Goal: Task Accomplishment & Management: Use online tool/utility

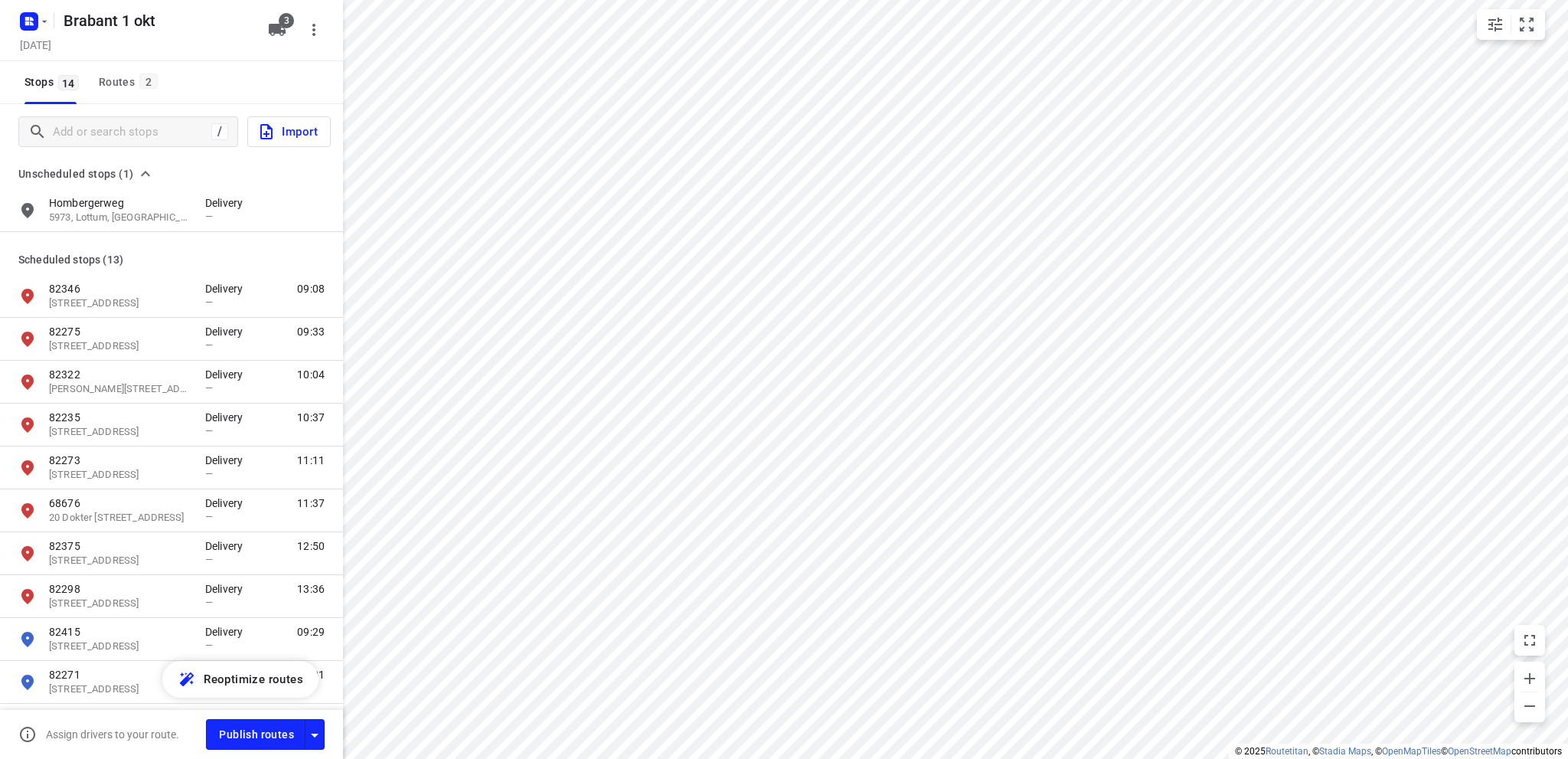
click at [28, 18] on icon "button" at bounding box center [28, 19] width 4 height 4
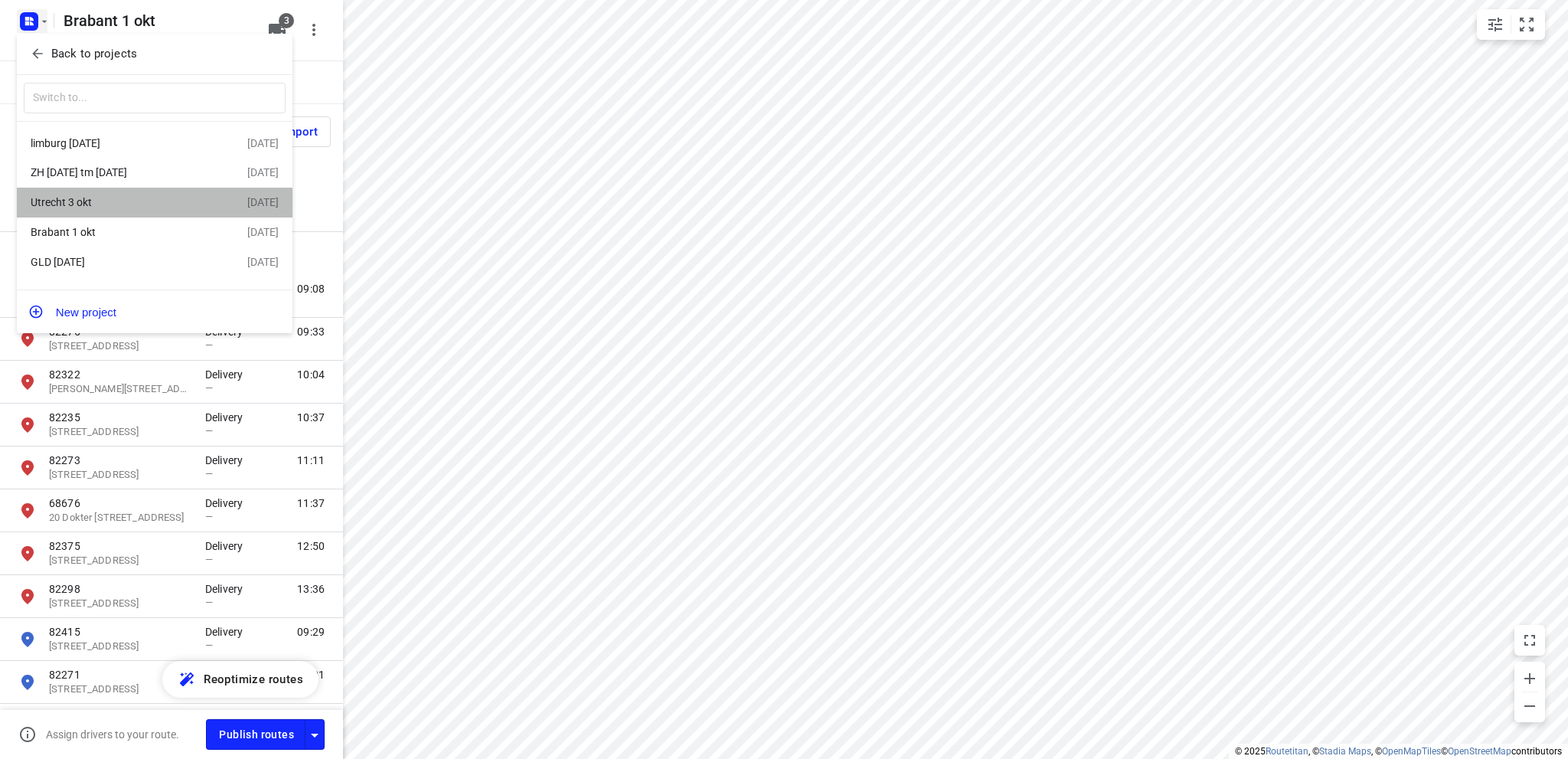
click at [95, 200] on div "Utrecht 3 okt" at bounding box center [118, 202] width 176 height 12
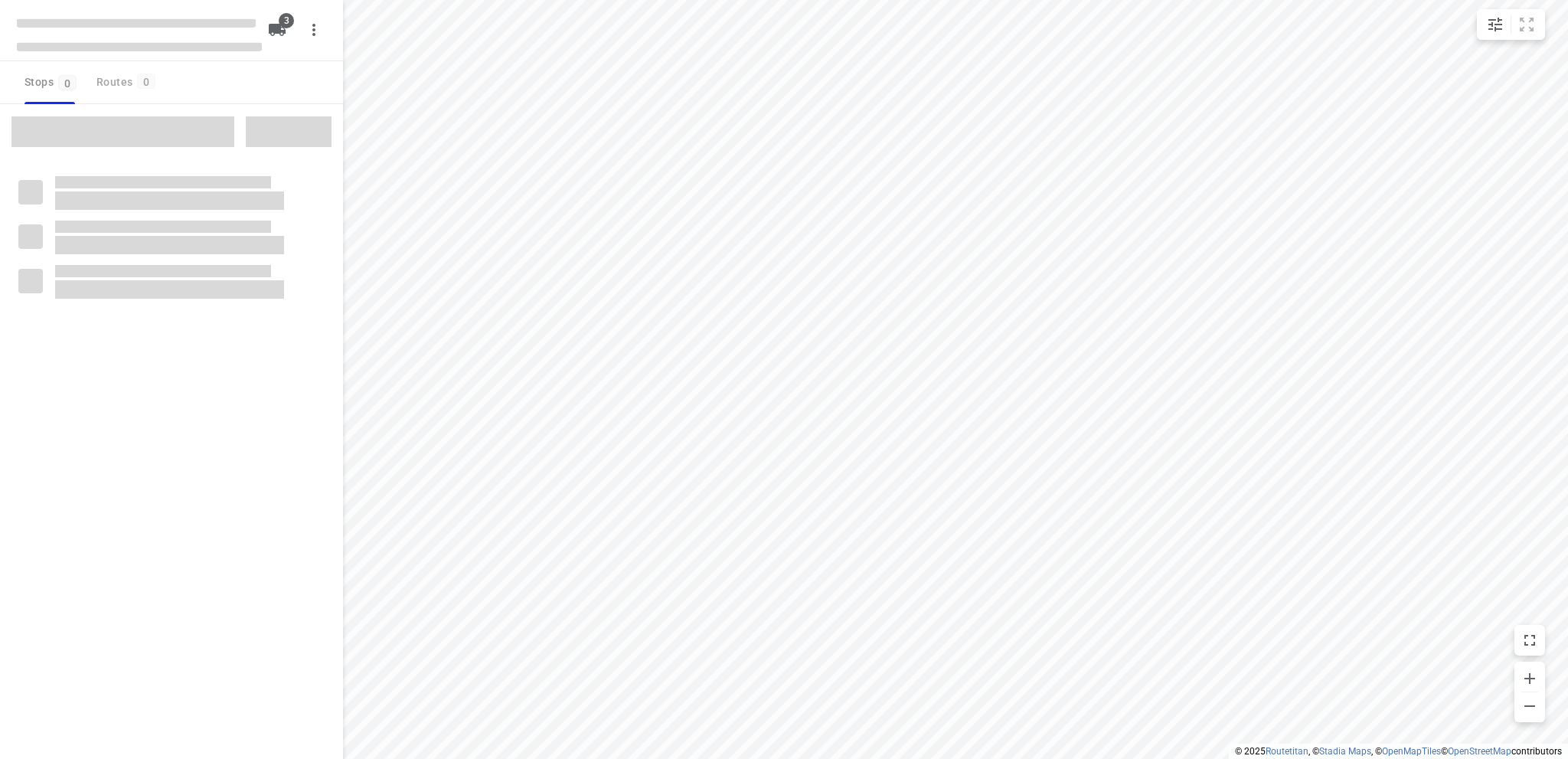
type input "distance"
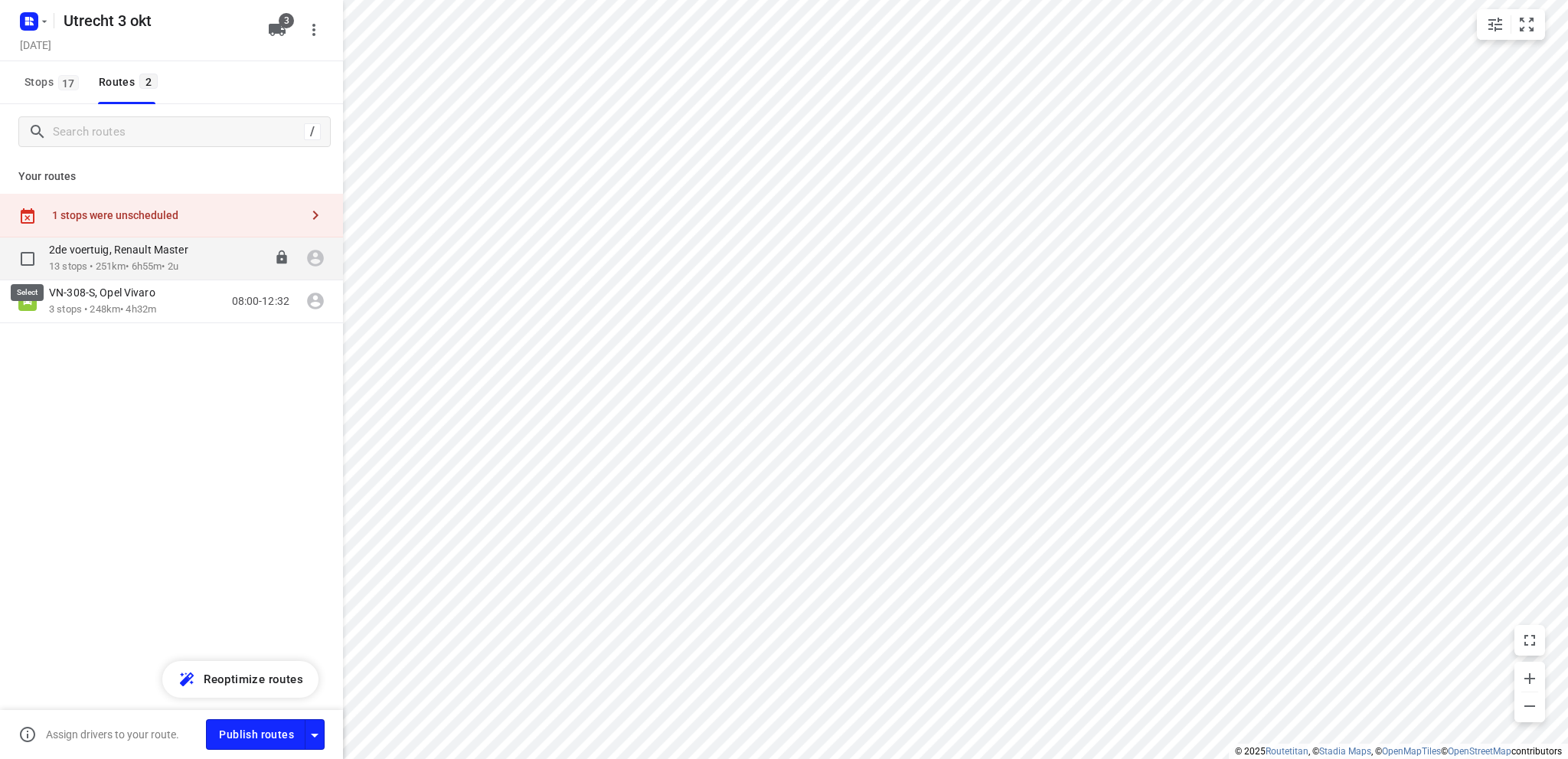
click at [26, 255] on input "checkbox" at bounding box center [27, 259] width 30 height 30
checkbox input "true"
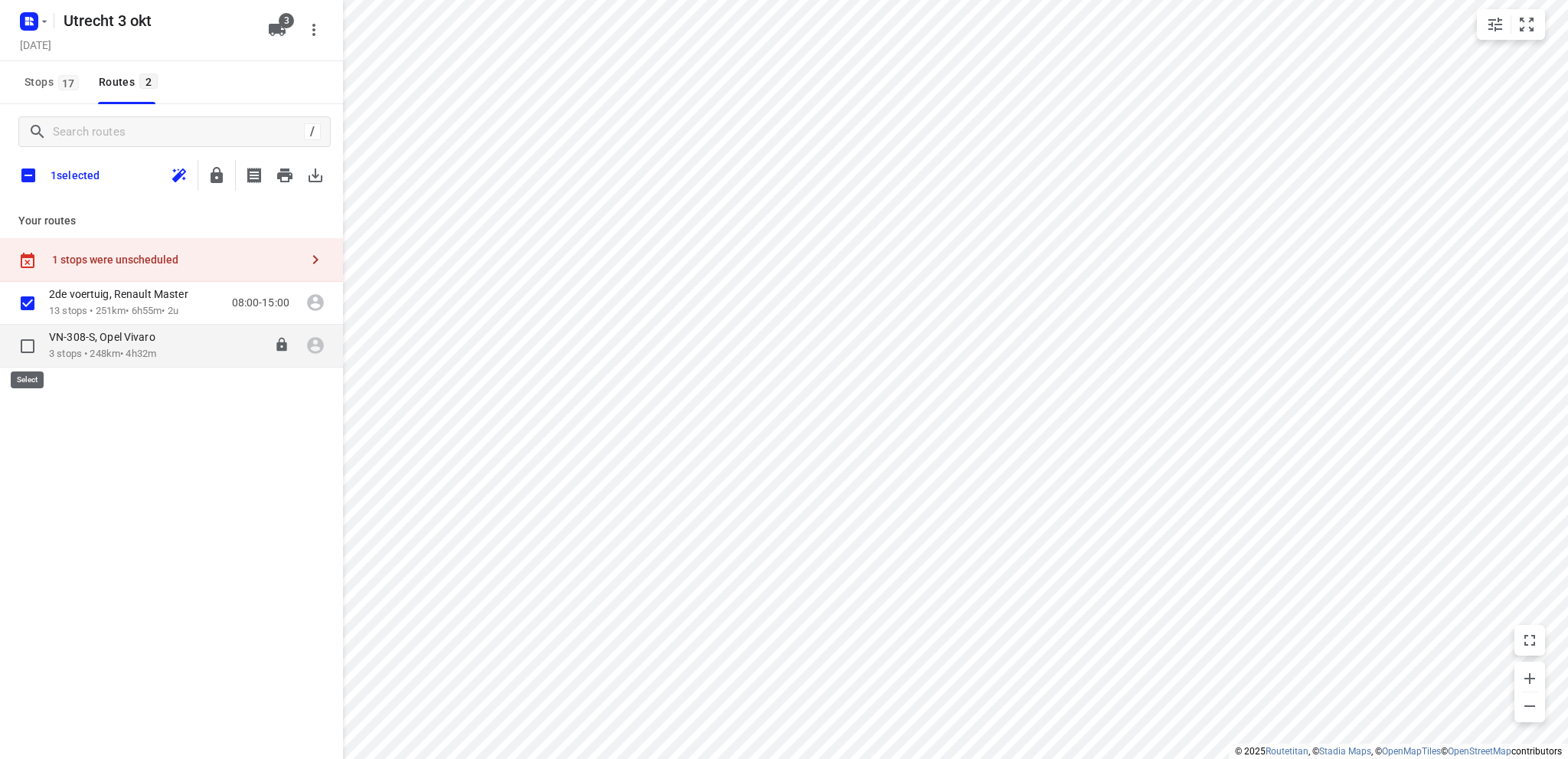
click at [31, 342] on input "checkbox" at bounding box center [27, 346] width 30 height 30
checkbox input "false"
checkbox input "true"
click at [288, 168] on icon "button" at bounding box center [285, 175] width 16 height 14
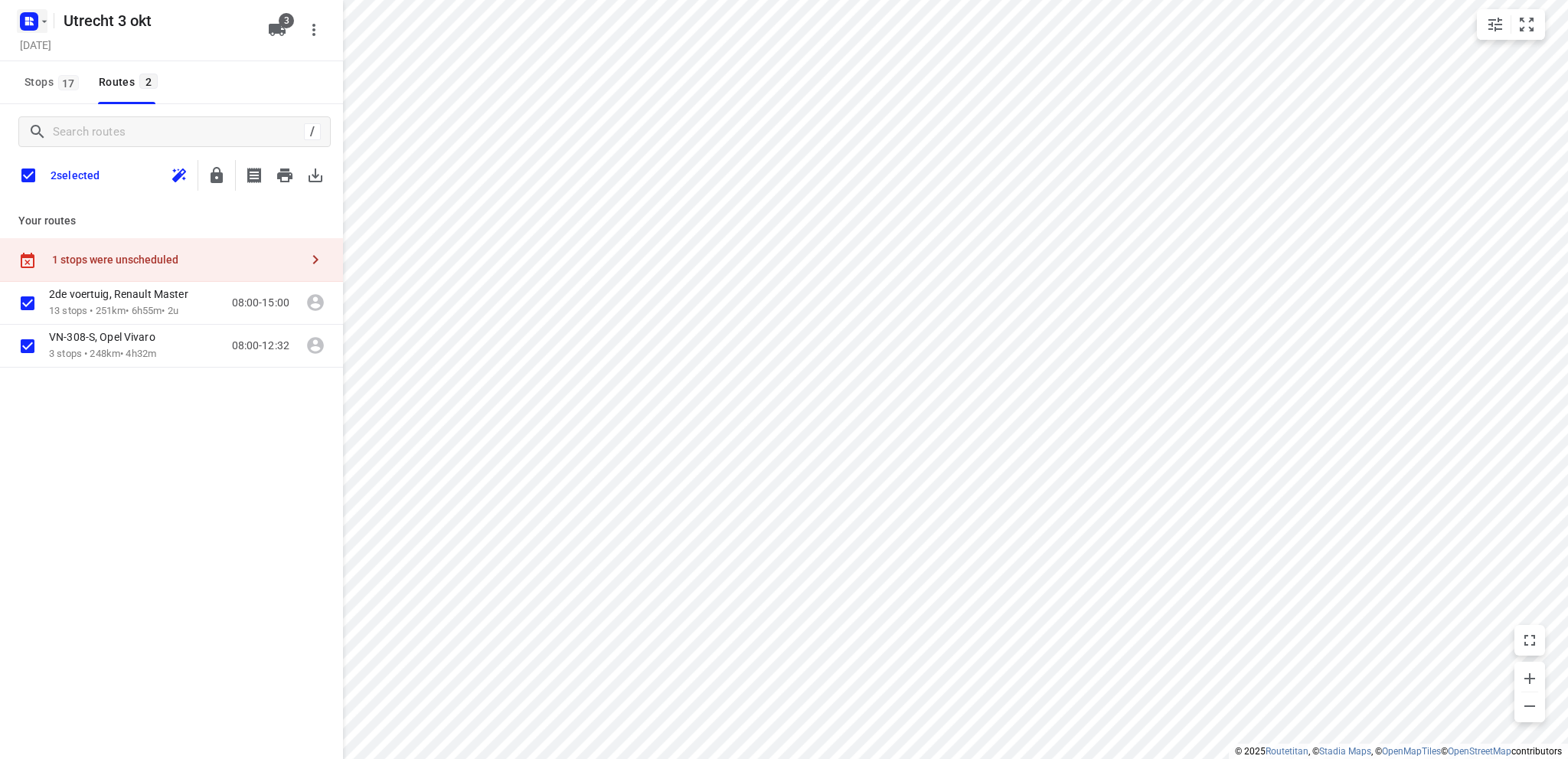
click at [29, 15] on rect "button" at bounding box center [29, 21] width 19 height 19
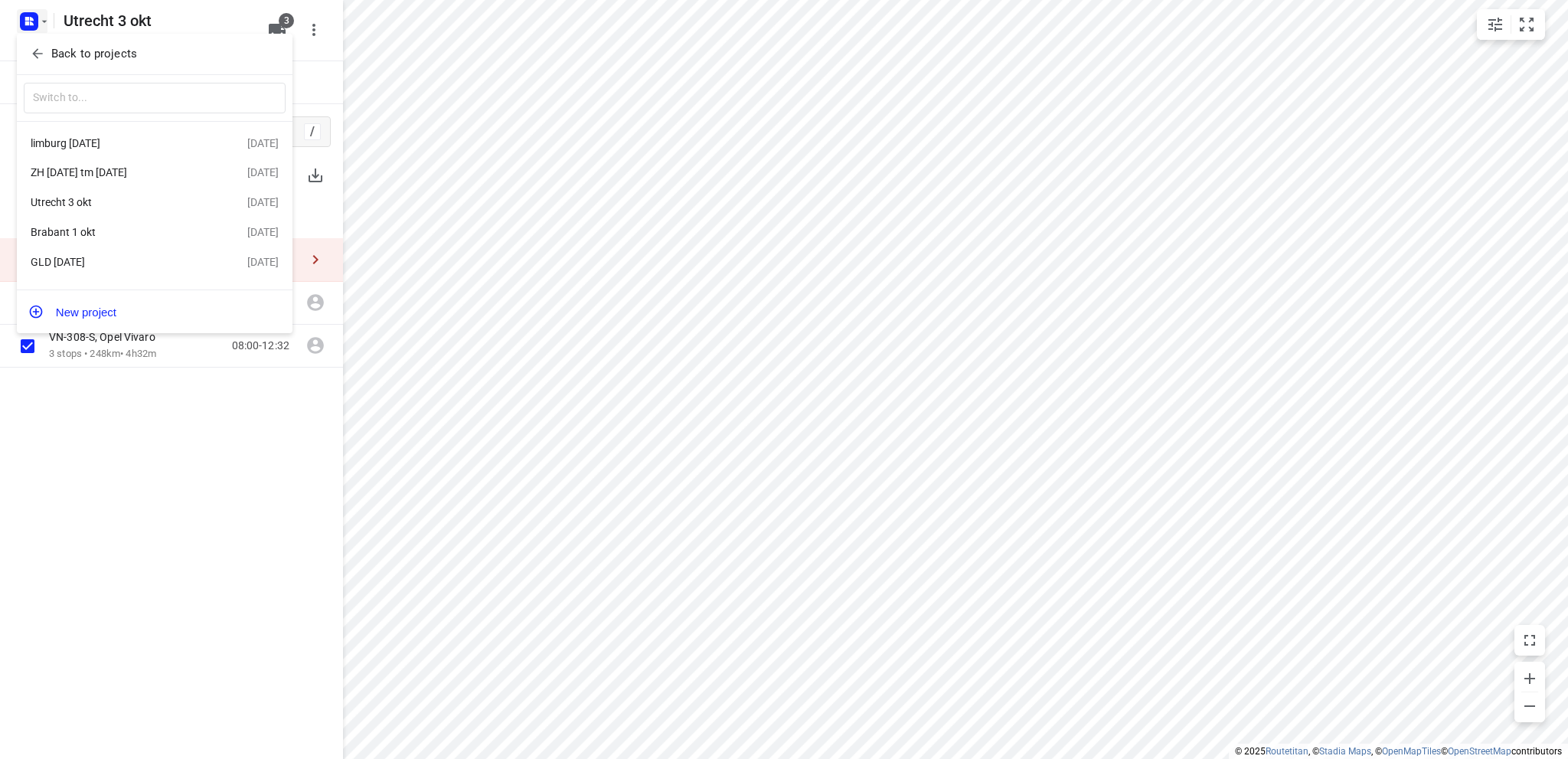
click at [101, 170] on div "ZH [DATE] tm [DATE]" at bounding box center [118, 172] width 176 height 12
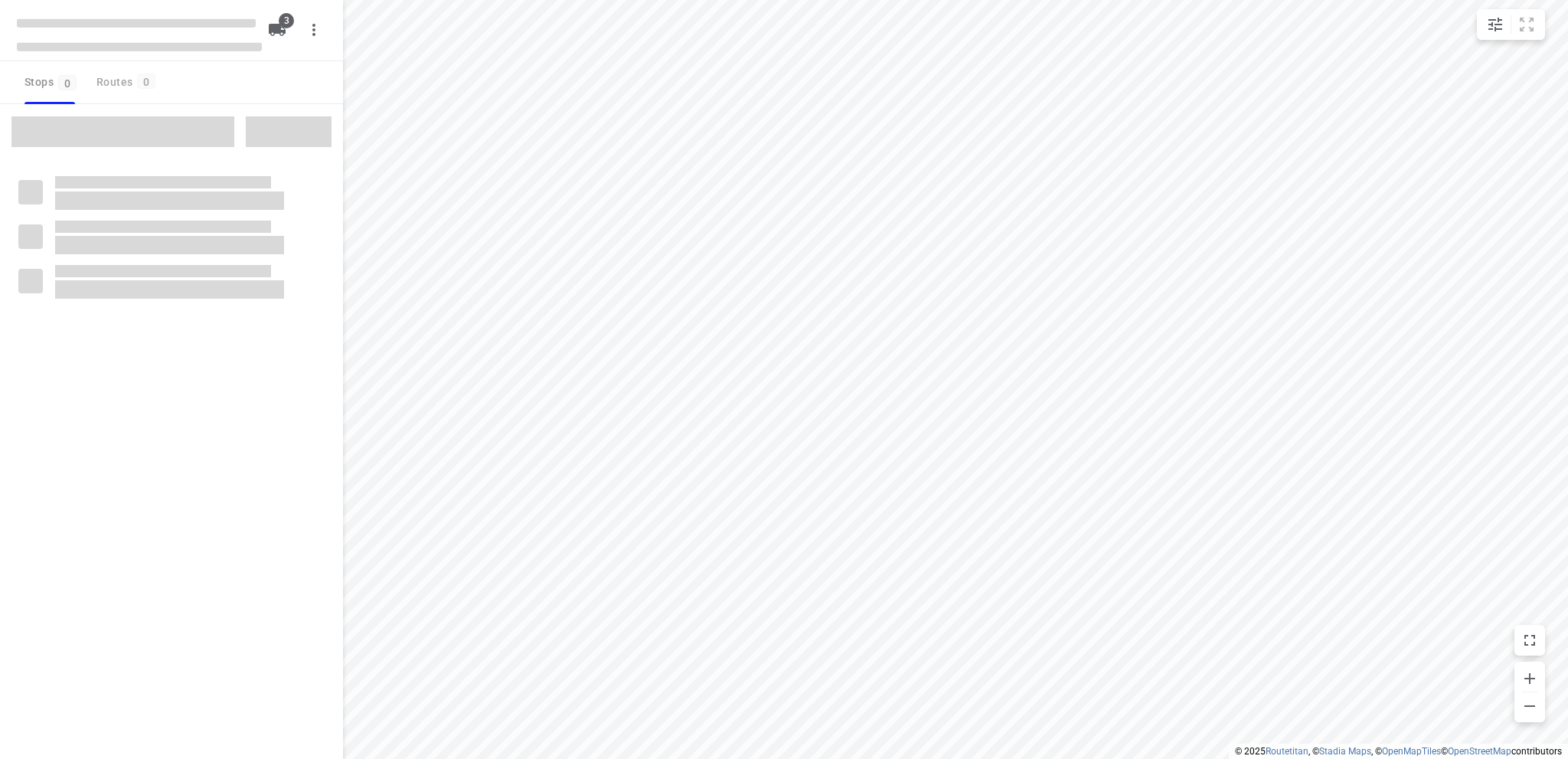
type input "distance"
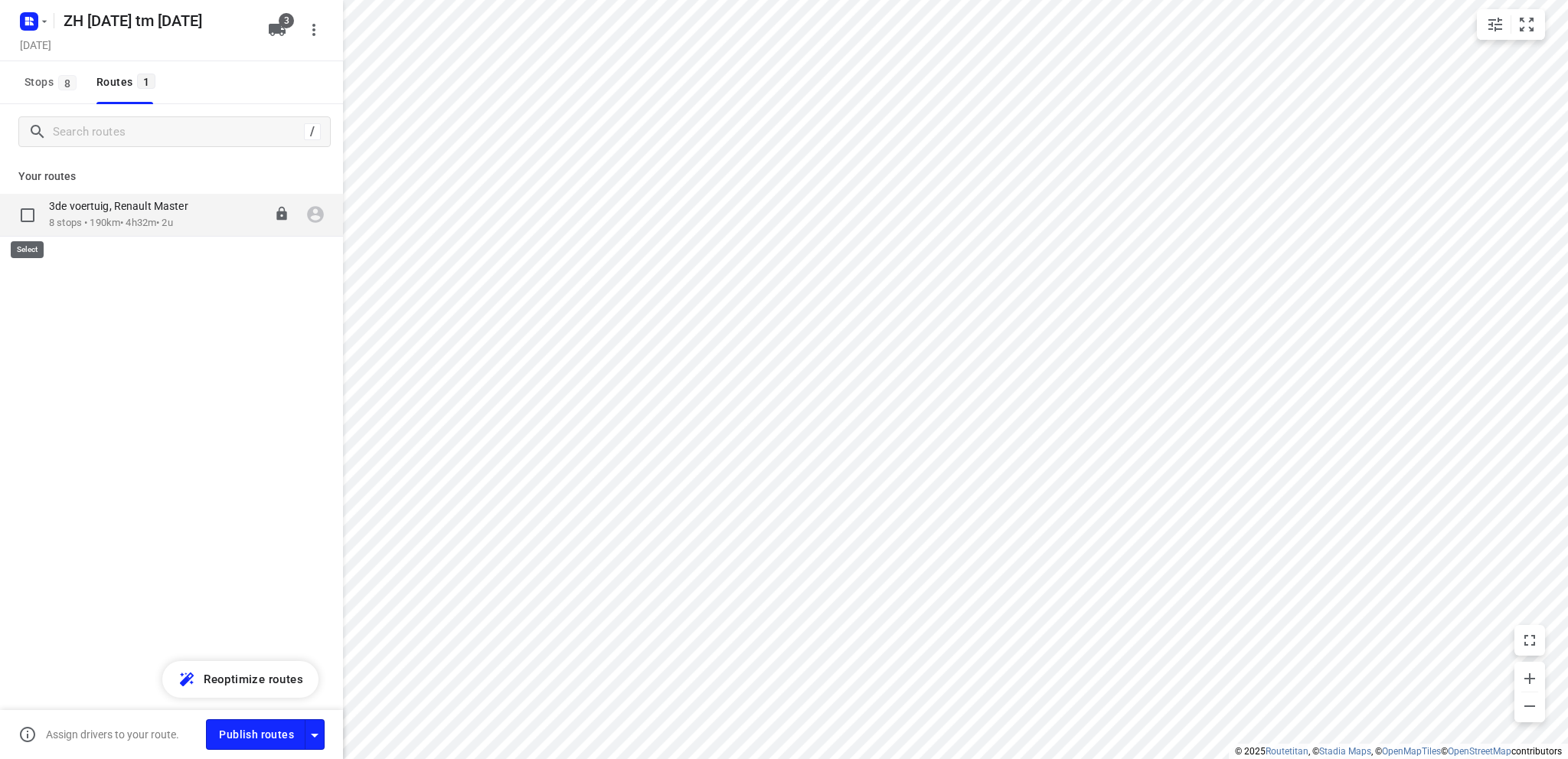
click at [26, 215] on input "checkbox" at bounding box center [27, 214] width 30 height 30
checkbox input "true"
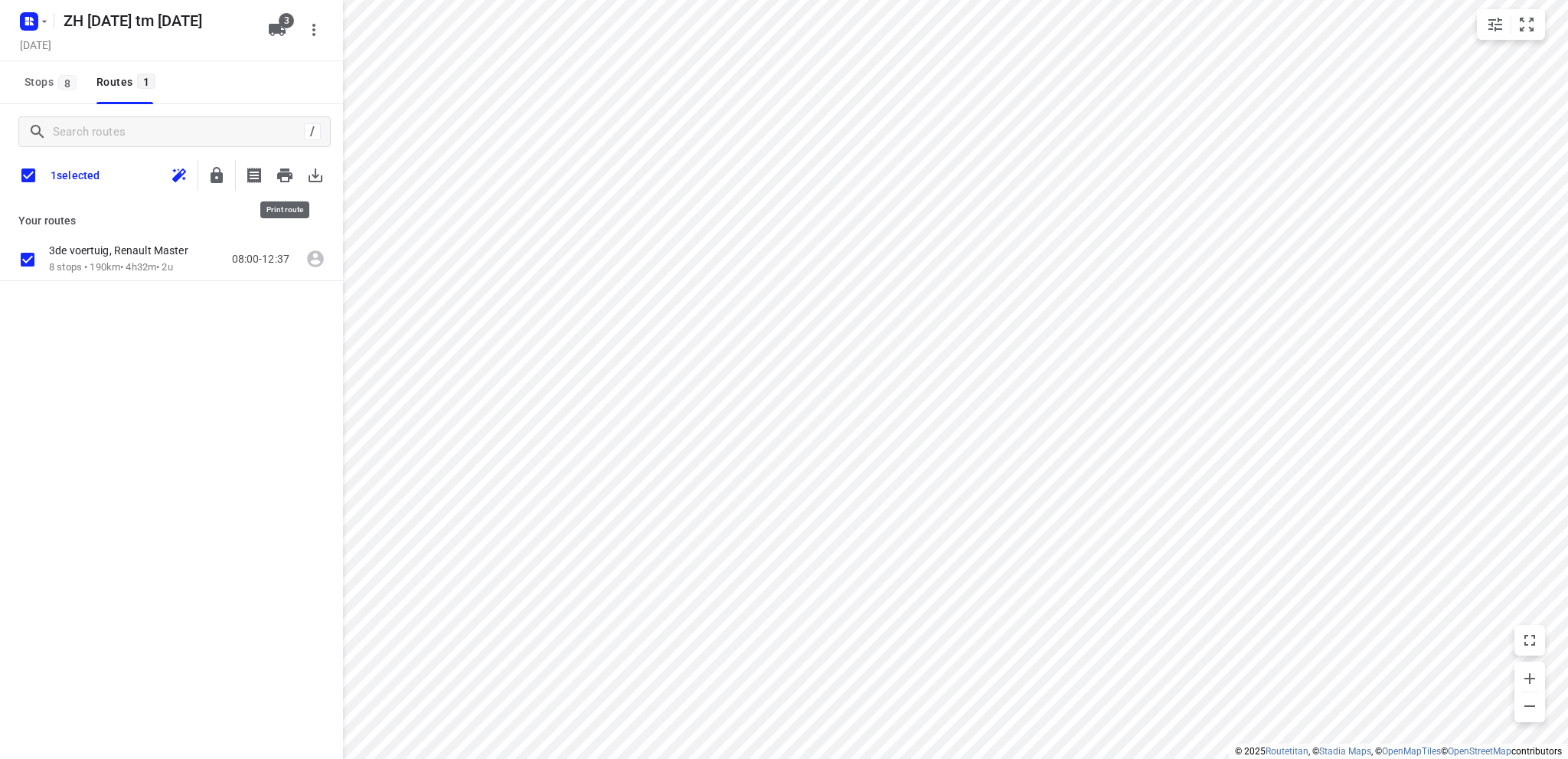
click at [288, 173] on icon "button" at bounding box center [285, 175] width 16 height 14
click at [30, 21] on rect "button" at bounding box center [29, 21] width 19 height 19
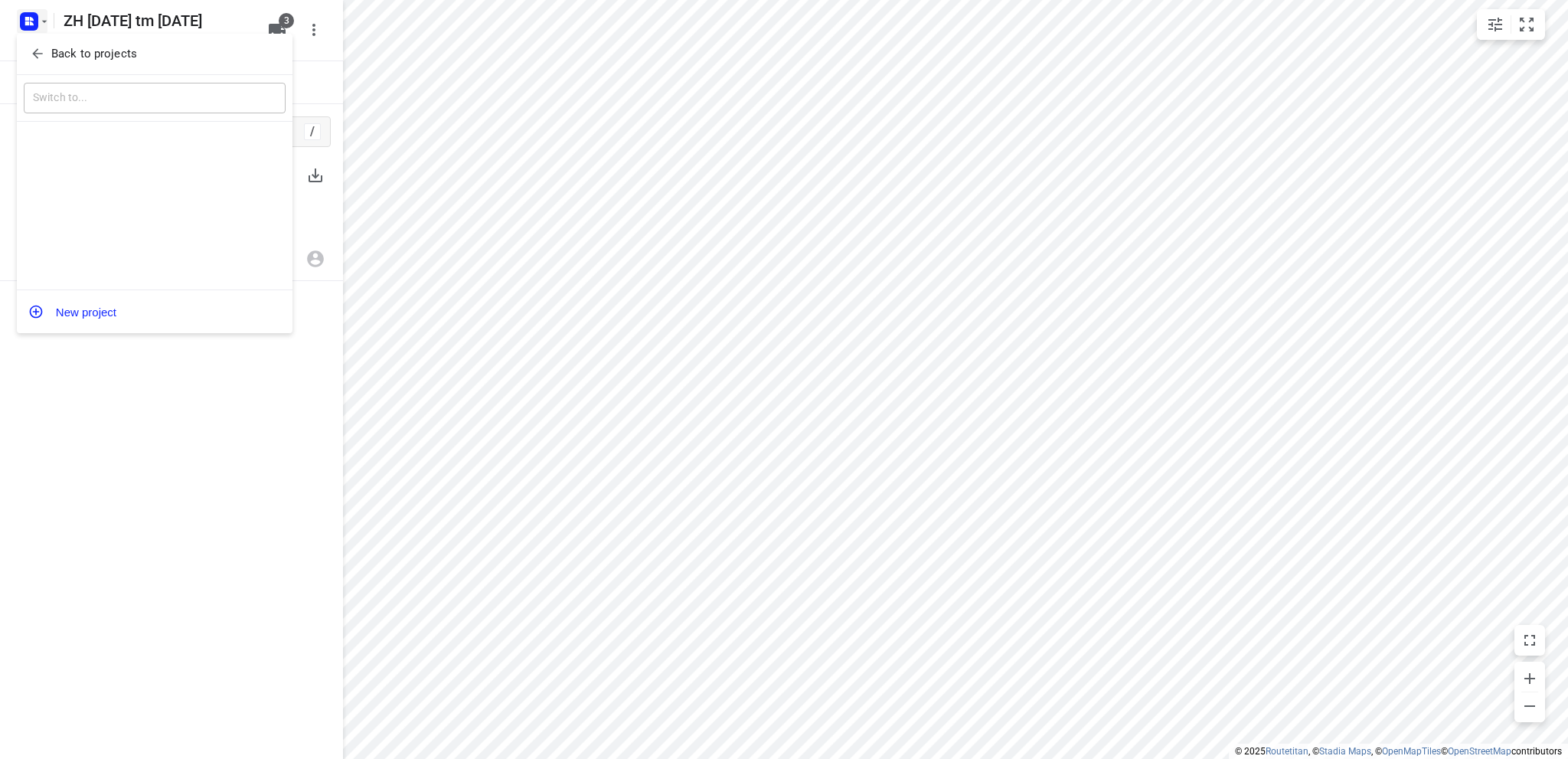
click at [113, 454] on div at bounding box center [784, 380] width 1568 height 759
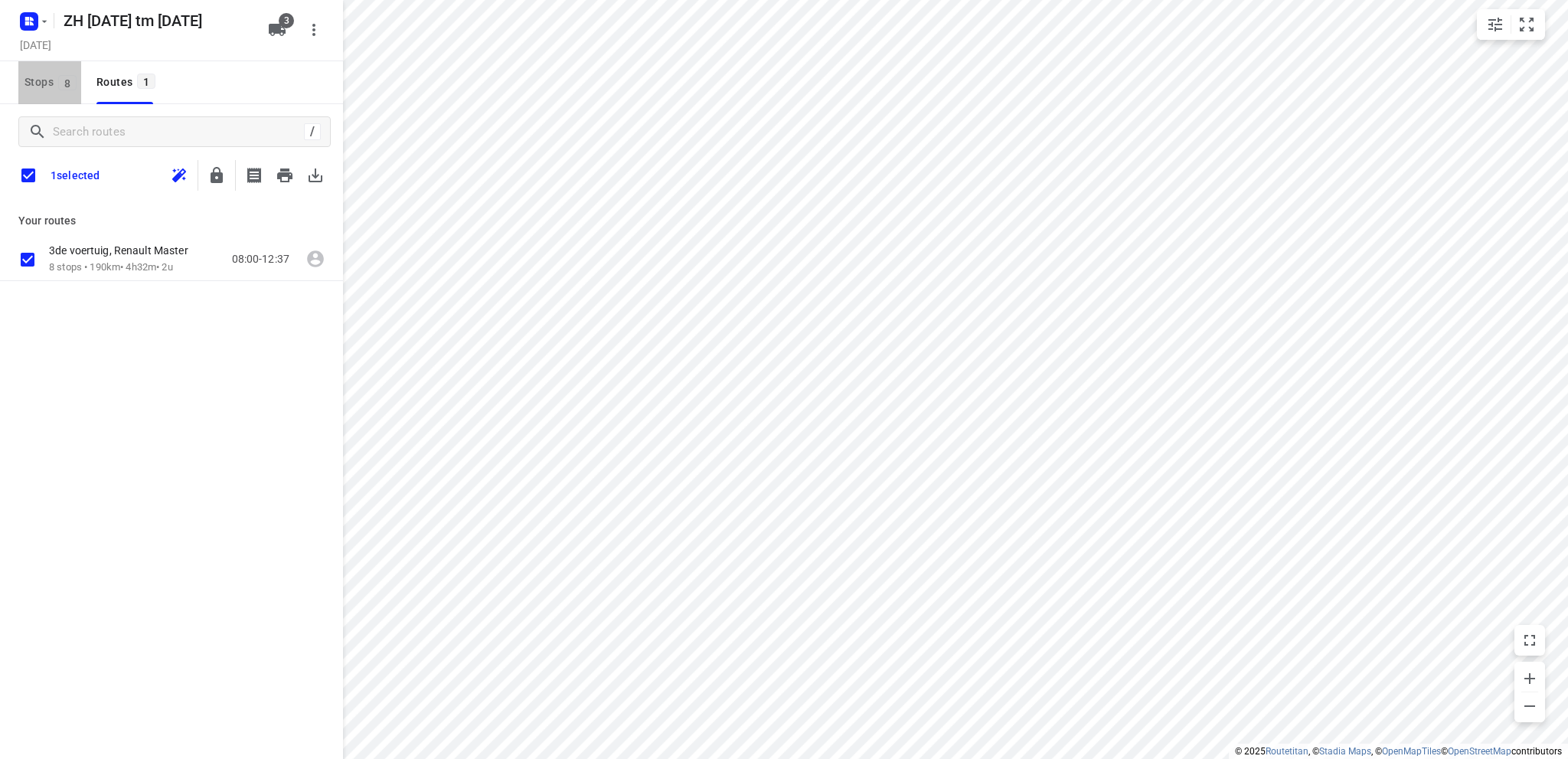
click at [36, 79] on span "Stops 8" at bounding box center [53, 82] width 57 height 19
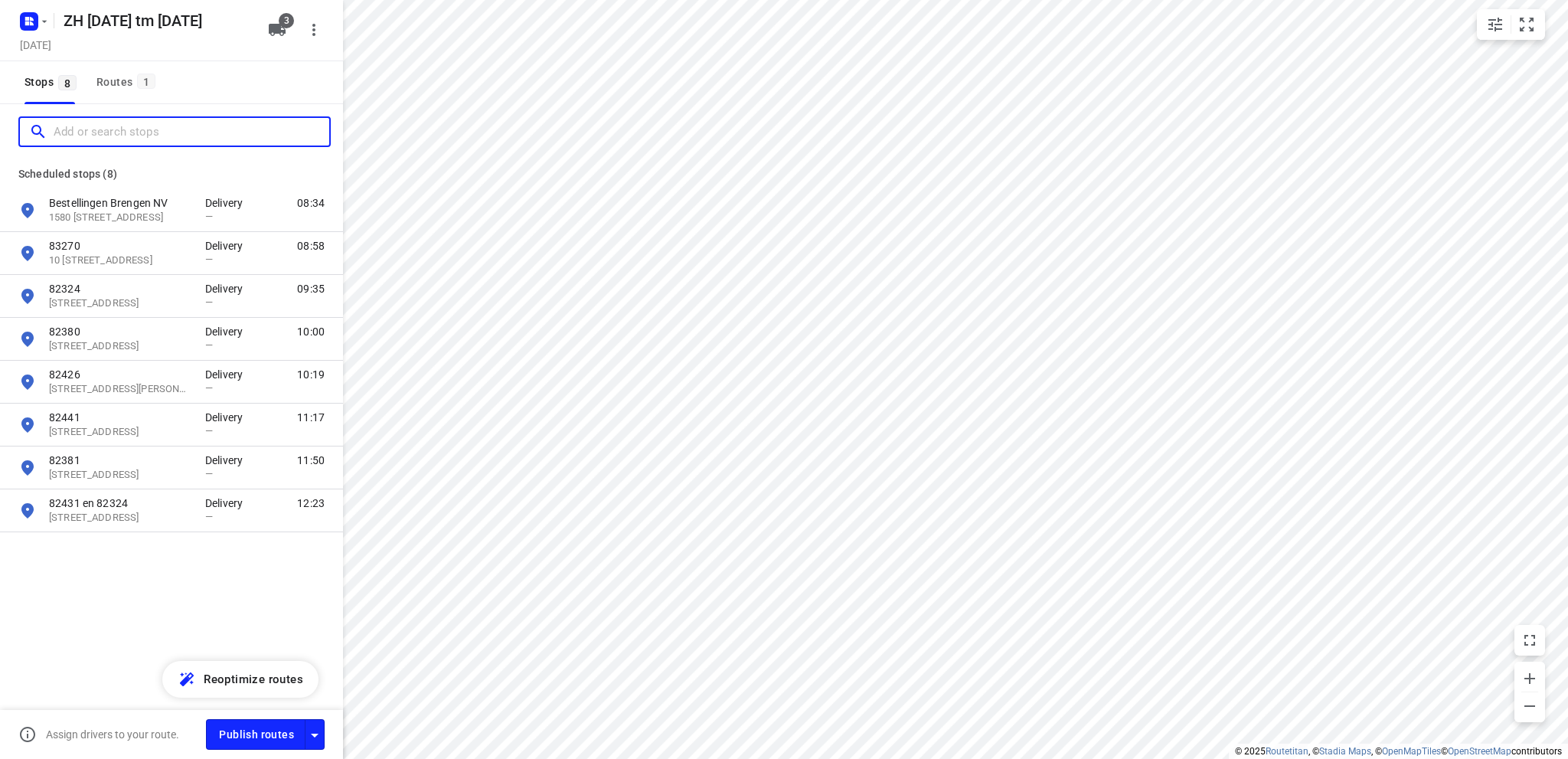
click at [68, 120] on input "Add or search stops" at bounding box center [192, 132] width 275 height 24
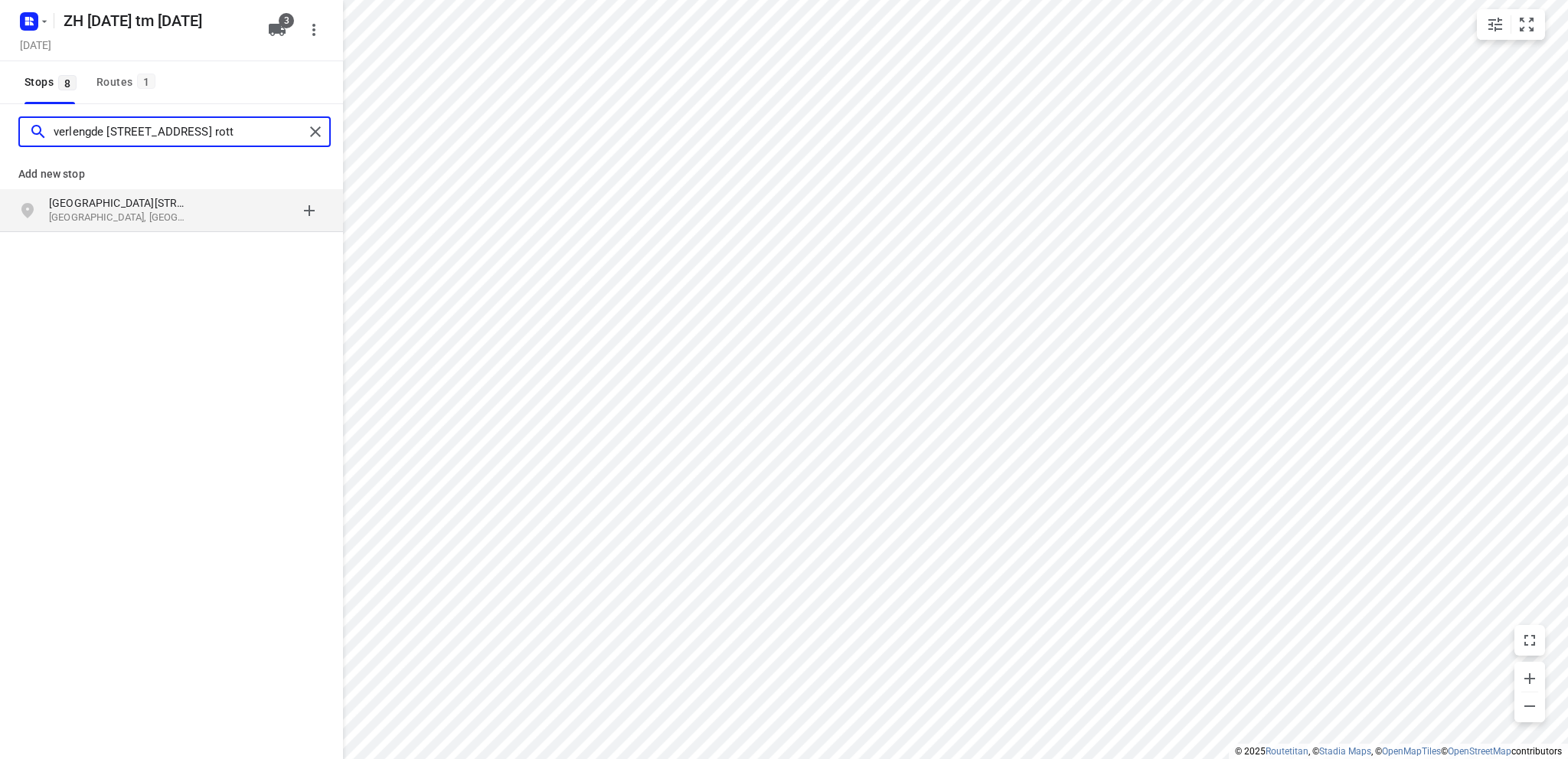
type input "verlengde [STREET_ADDRESS] rott"
click at [139, 201] on p "[GEOGRAPHIC_DATA][STREET_ADDRESS]" at bounding box center [119, 204] width 141 height 16
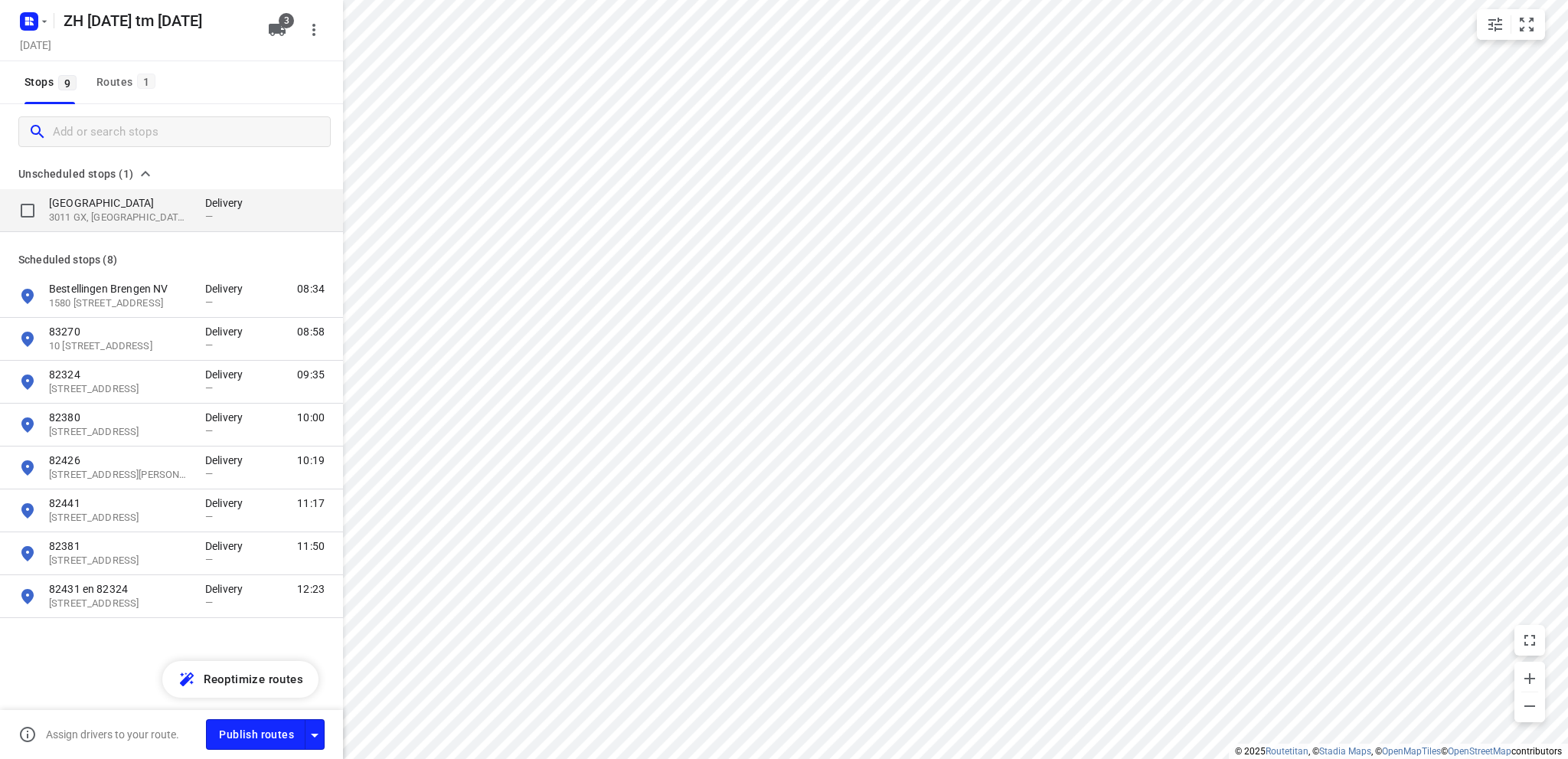
click at [137, 212] on p "3011 GX, [GEOGRAPHIC_DATA], [GEOGRAPHIC_DATA]" at bounding box center [119, 217] width 141 height 15
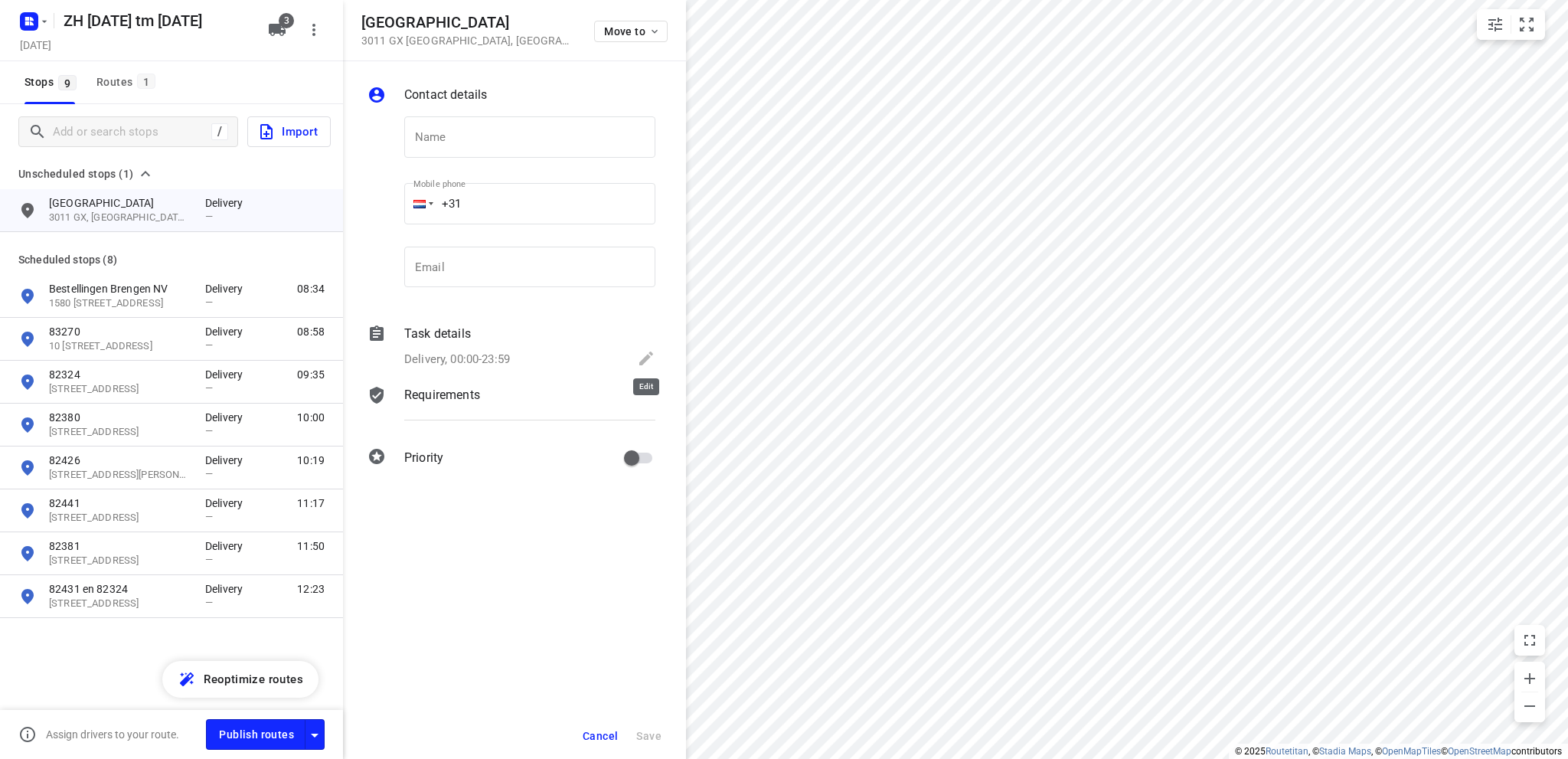
click at [645, 358] on icon at bounding box center [646, 359] width 14 height 14
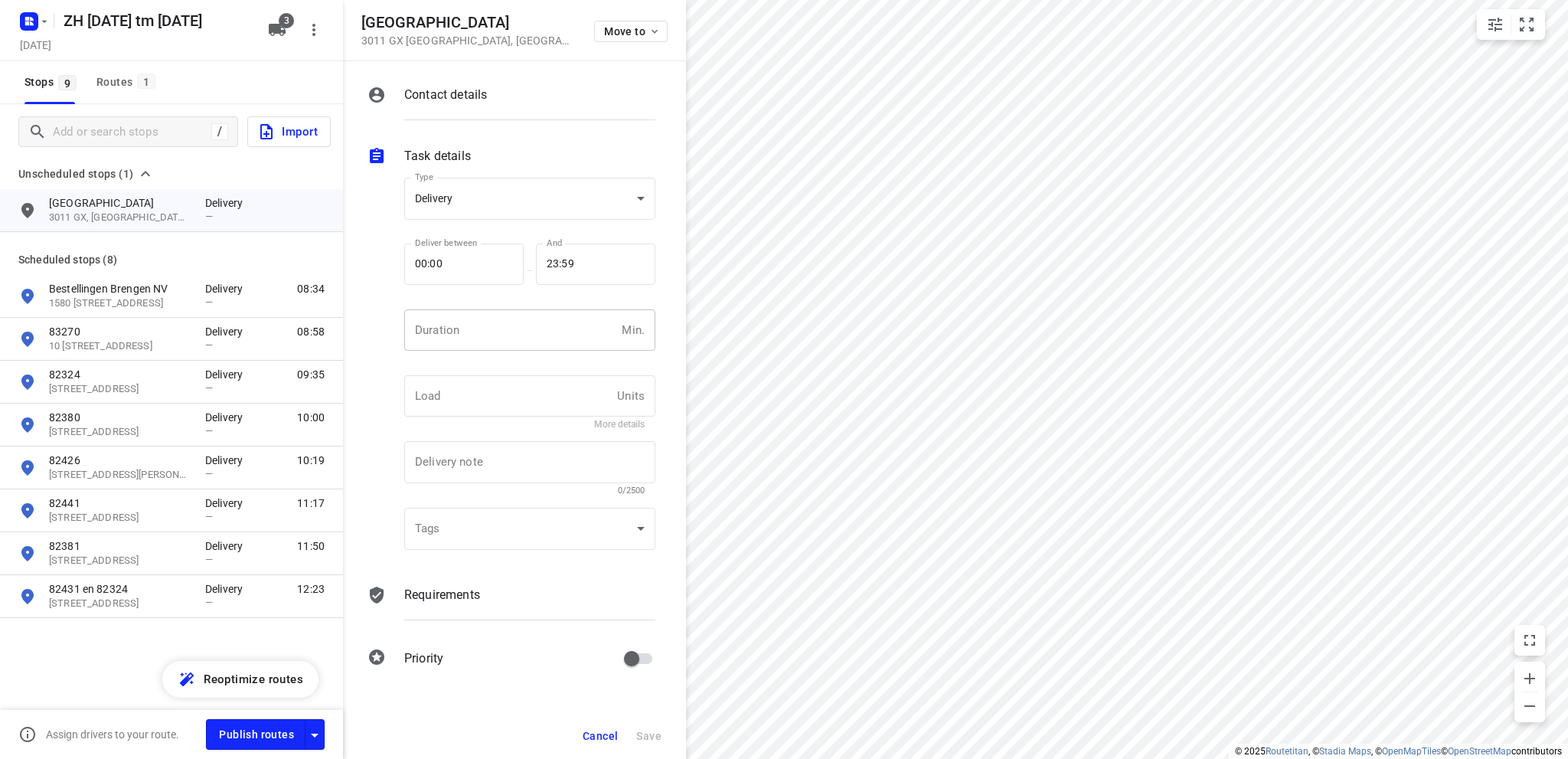
click at [478, 331] on input "number" at bounding box center [509, 330] width 211 height 41
type input "10"
click at [644, 734] on span "Save" at bounding box center [649, 735] width 26 height 12
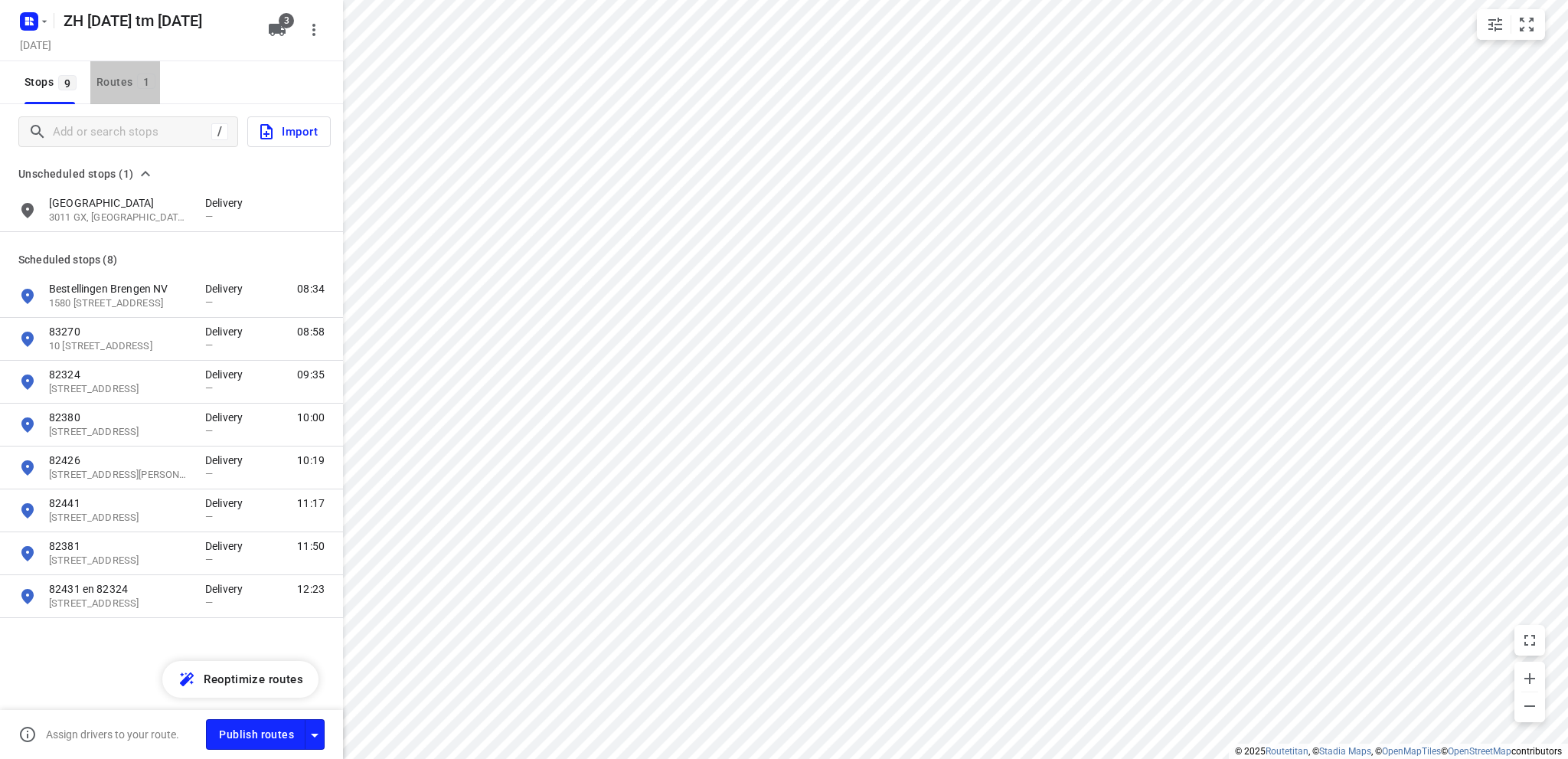
click at [107, 79] on div "Routes 1" at bounding box center [128, 82] width 64 height 19
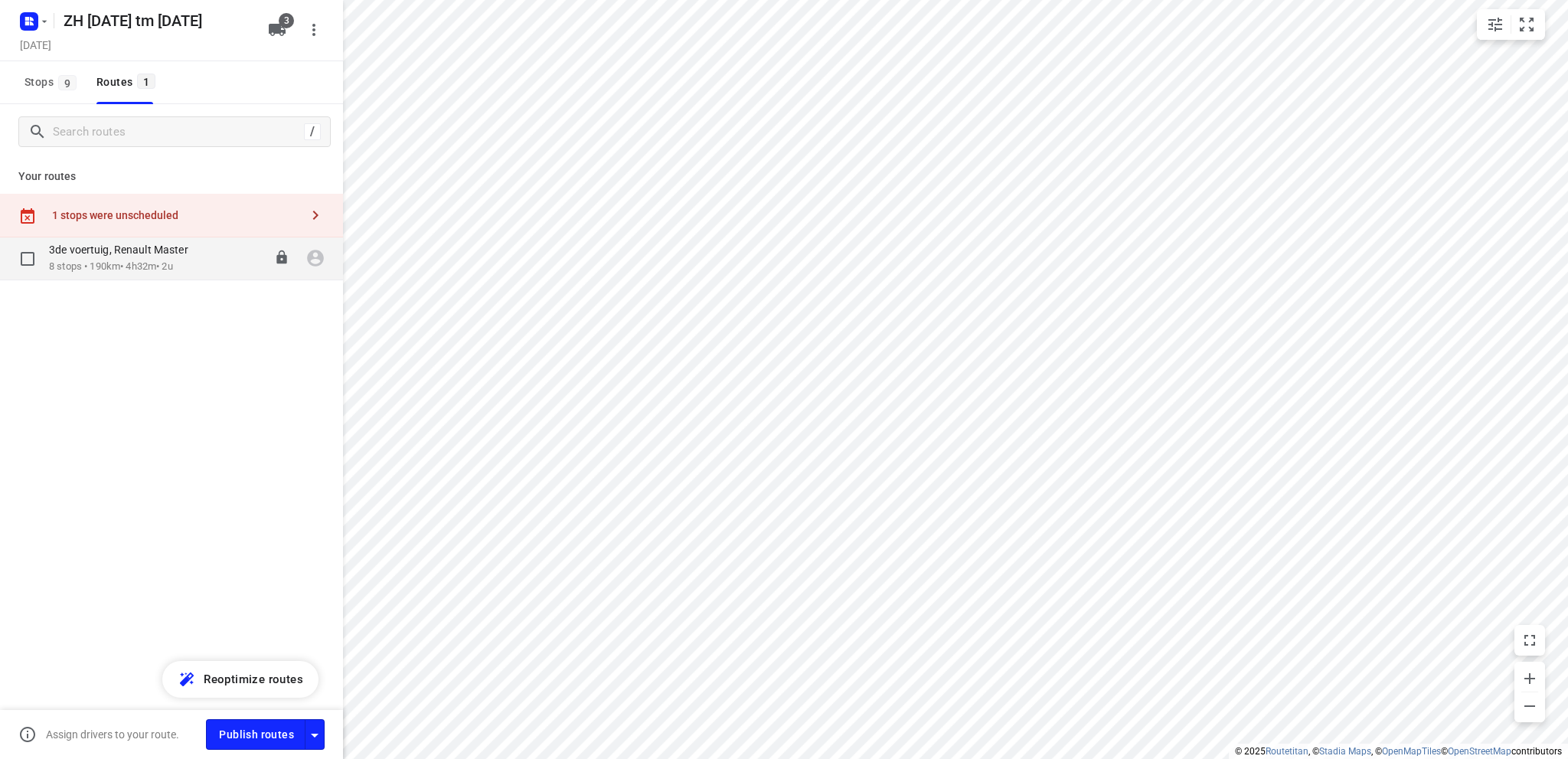
click at [136, 255] on p "3de voertuig, Renault Master" at bounding box center [123, 250] width 148 height 14
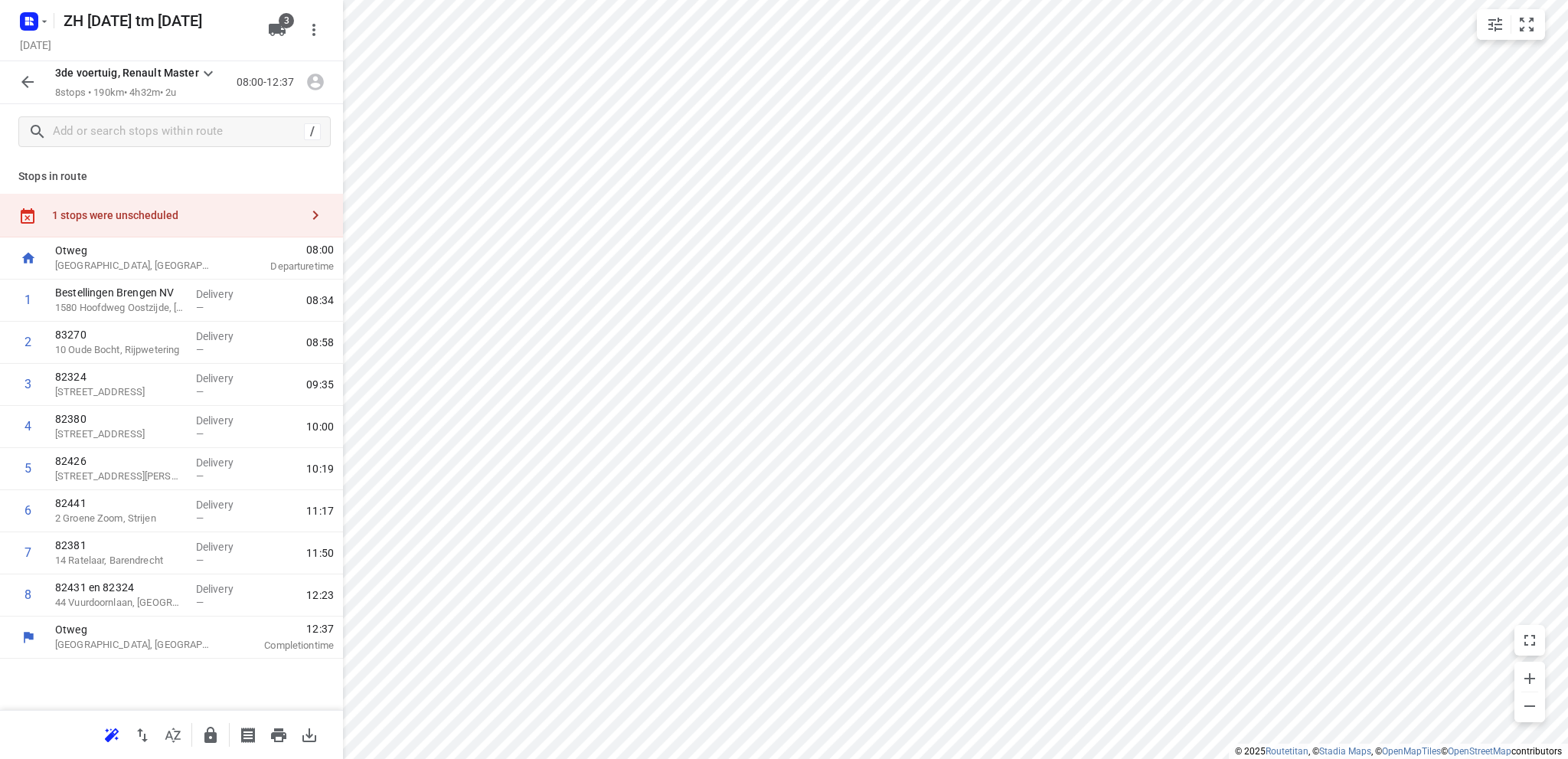
click at [126, 211] on div "1 stops were unscheduled" at bounding box center [176, 215] width 248 height 12
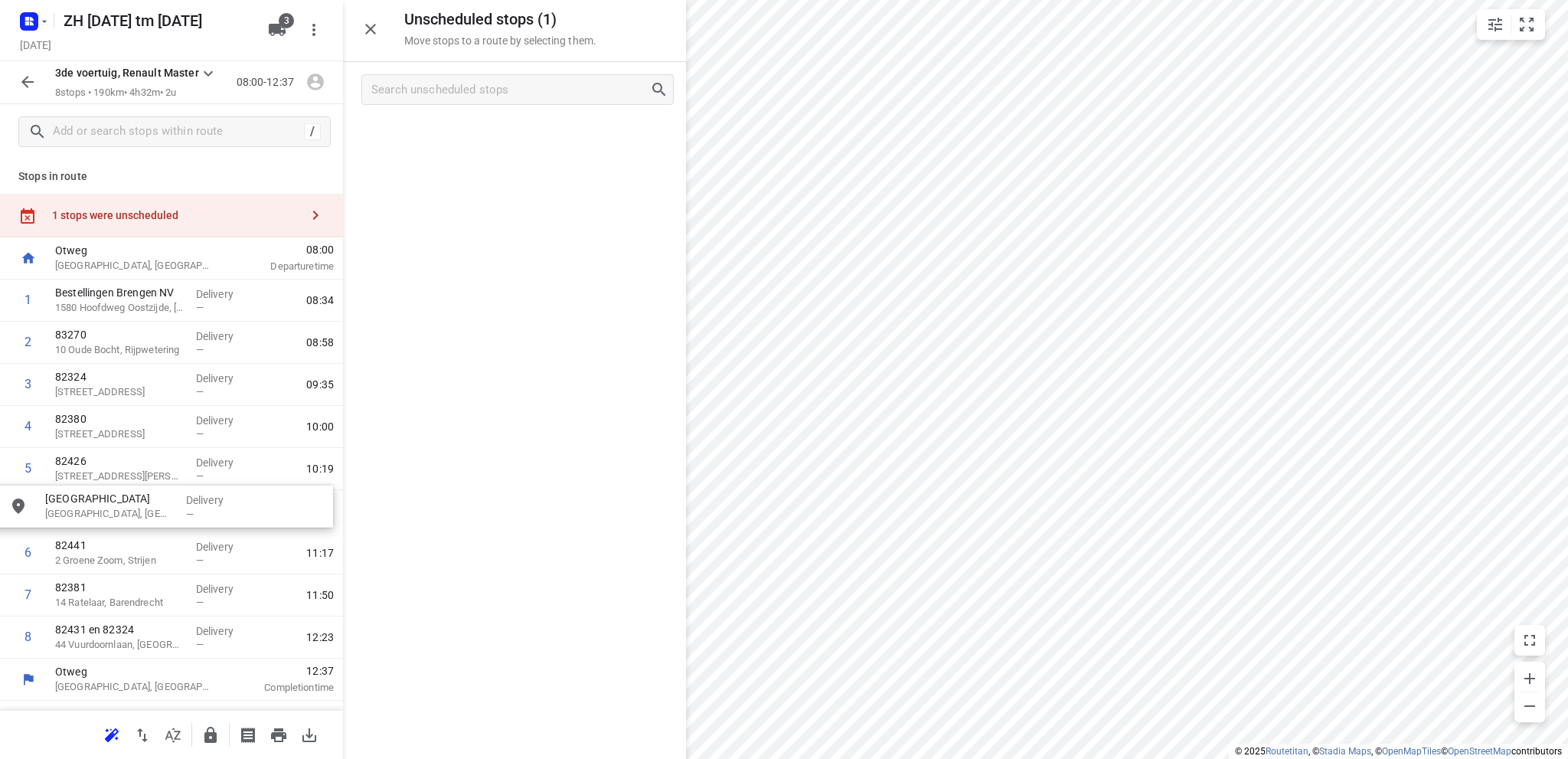
drag, startPoint x: 484, startPoint y: 140, endPoint x: 127, endPoint y: 510, distance: 514.1
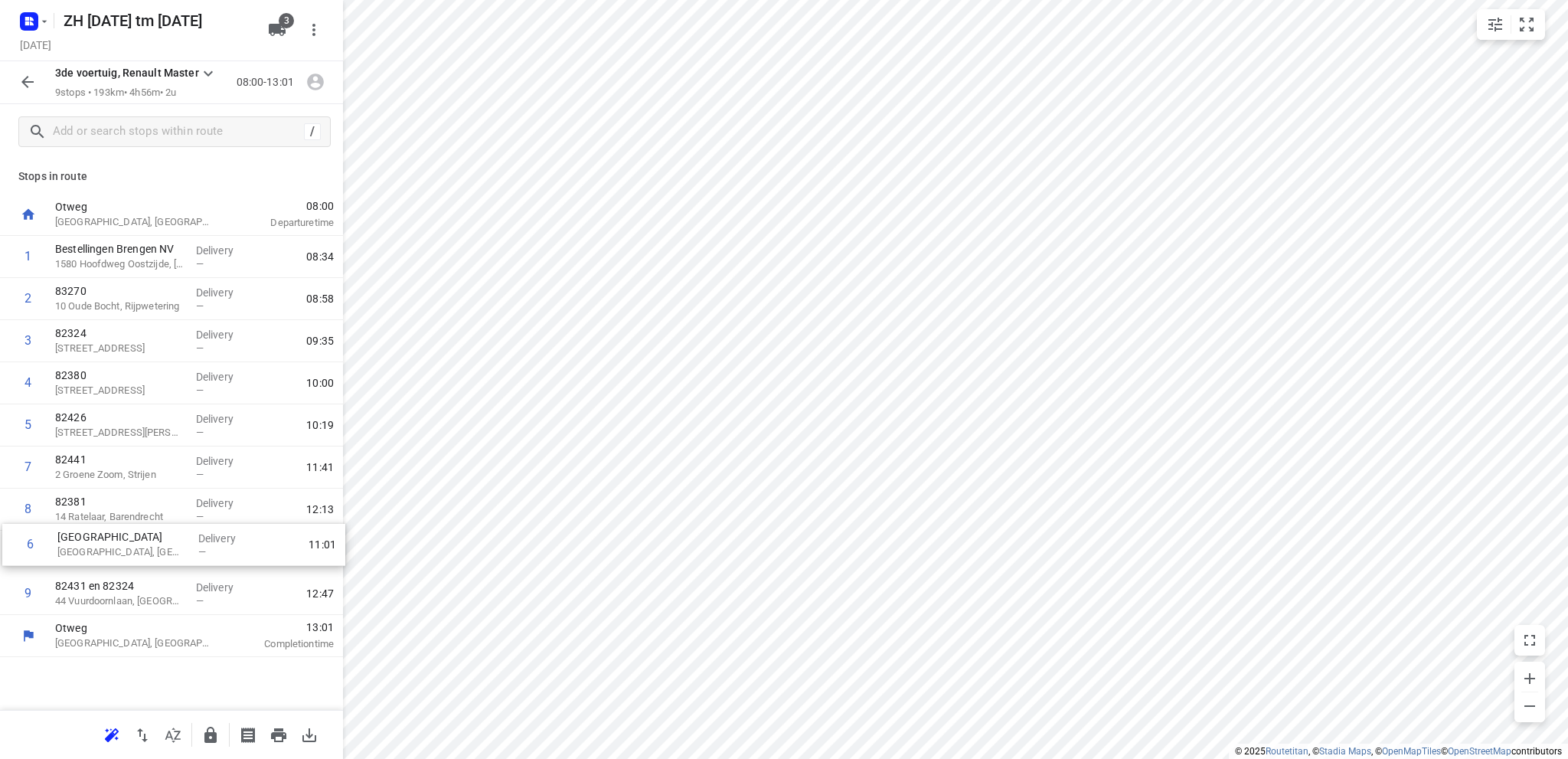
drag, startPoint x: 136, startPoint y: 469, endPoint x: 137, endPoint y: 550, distance: 81.0
click at [137, 550] on div "1 Bestellingen Brengen NV [GEOGRAPHIC_DATA], [GEOGRAPHIC_DATA] Delivery — 08:34…" at bounding box center [171, 426] width 343 height 380
drag, startPoint x: 144, startPoint y: 545, endPoint x: 144, endPoint y: 449, distance: 96.0
click at [144, 449] on div "1 Bestellingen Brengen NV [GEOGRAPHIC_DATA], [GEOGRAPHIC_DATA] Delivery — 08:34…" at bounding box center [171, 426] width 343 height 380
